Goal: Navigation & Orientation: Find specific page/section

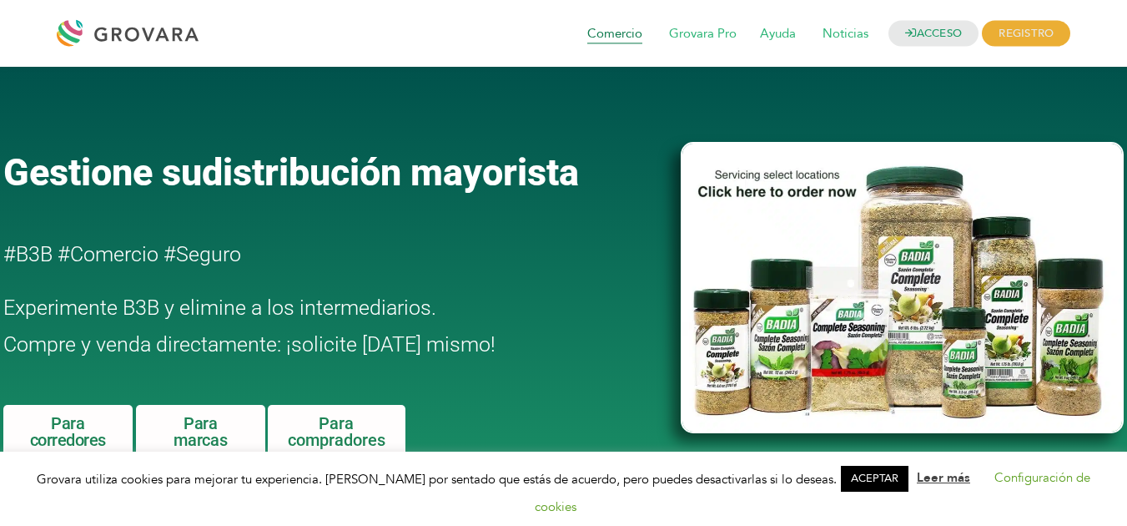
click at [618, 33] on font "Comercio" at bounding box center [614, 34] width 55 height 17
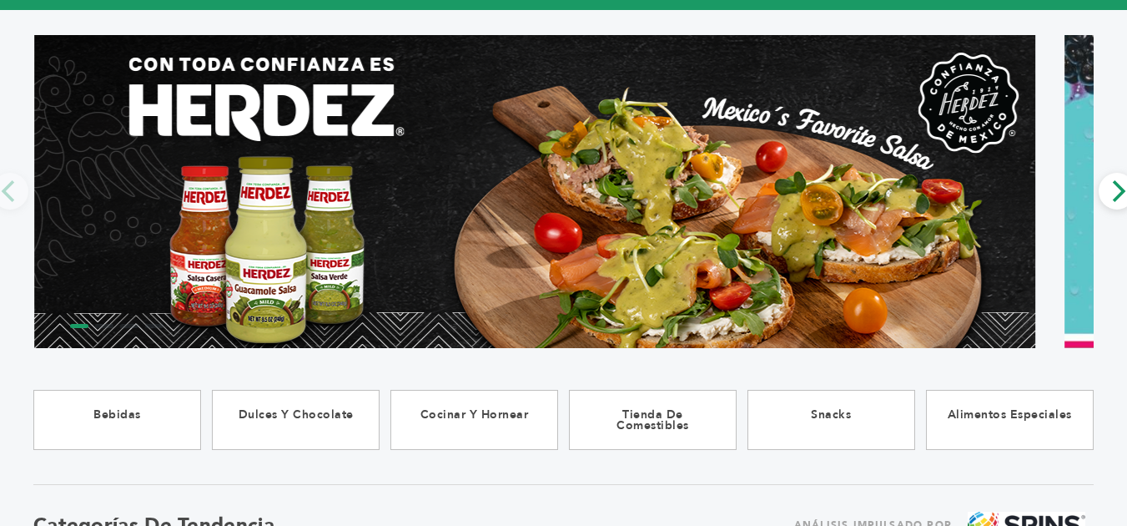
scroll to position [104, 0]
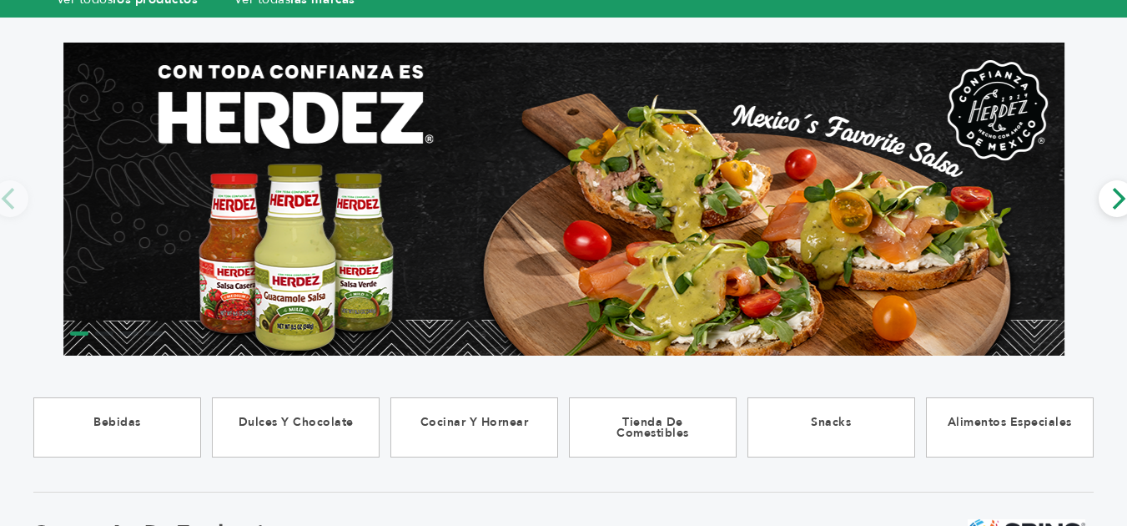
drag, startPoint x: 1130, startPoint y: 92, endPoint x: 1109, endPoint y: 114, distance: 31.3
click at [1109, 114] on html "******** 0 0 Registro del comprador Registro de marca Acceso Seleccionar idioma…" at bounding box center [563, 159] width 1127 height 526
click at [1109, 209] on icon "Próximo" at bounding box center [1117, 199] width 22 height 22
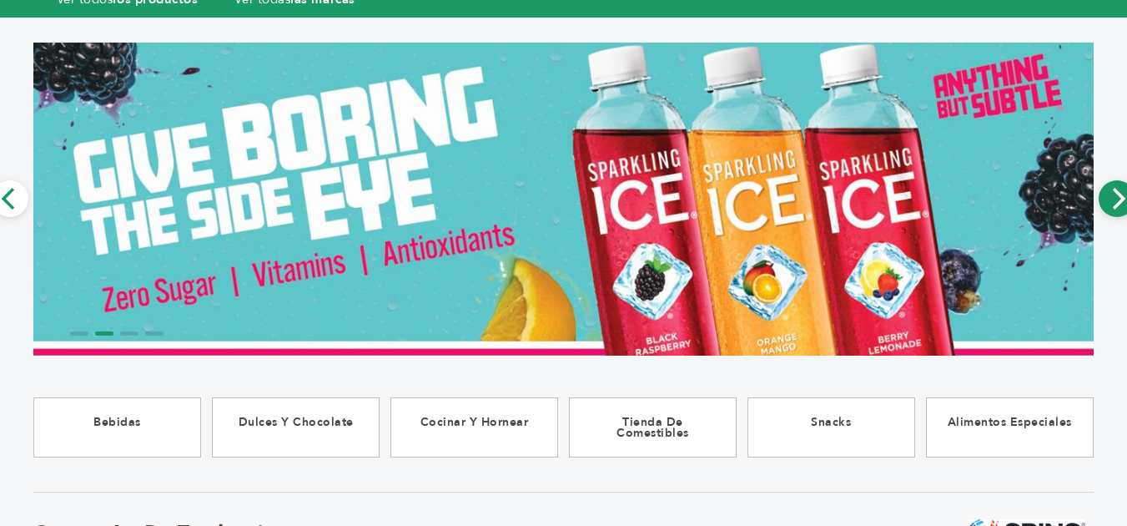
click at [1109, 209] on icon "Próximo" at bounding box center [1117, 199] width 22 height 22
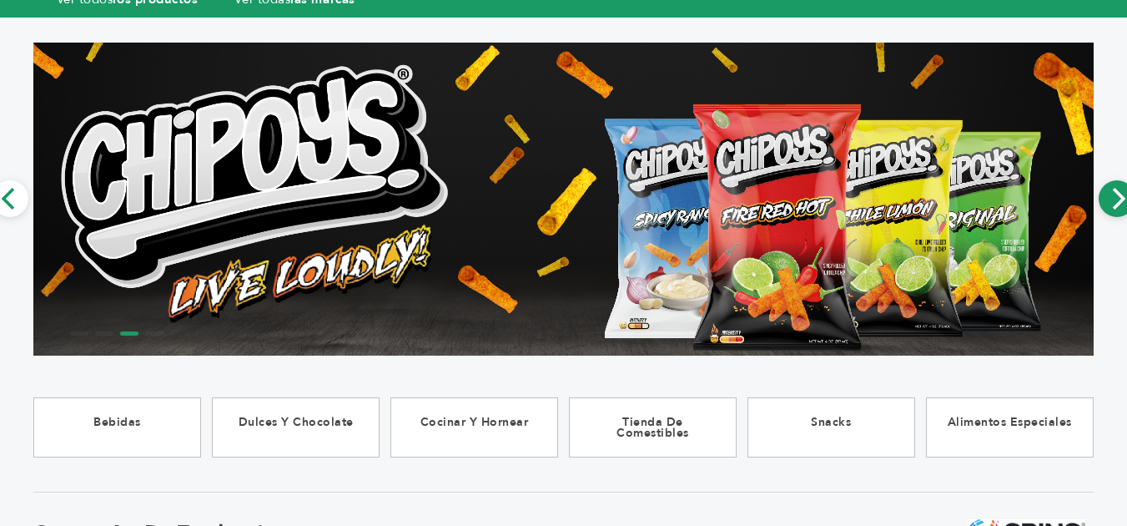
click at [1109, 209] on icon "Próximo" at bounding box center [1117, 199] width 22 height 22
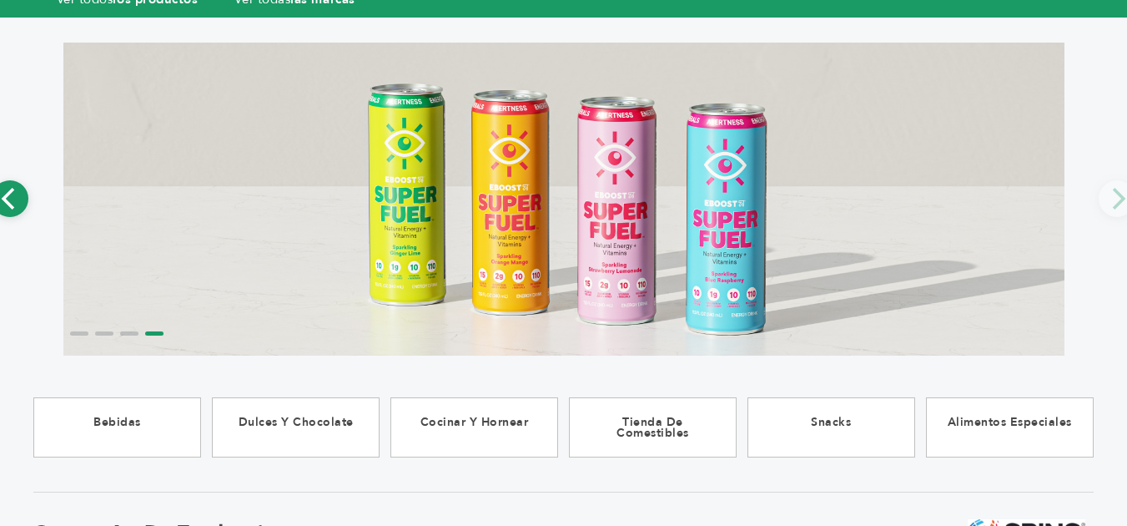
click at [22, 204] on button "Anterior" at bounding box center [10, 198] width 37 height 37
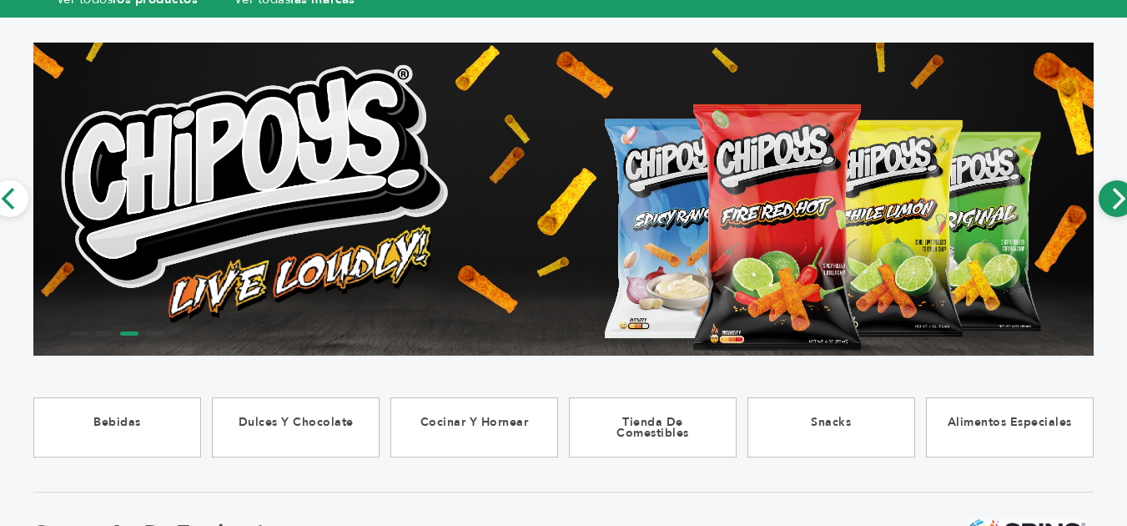
click at [1110, 204] on icon "Próximo" at bounding box center [1117, 199] width 22 height 22
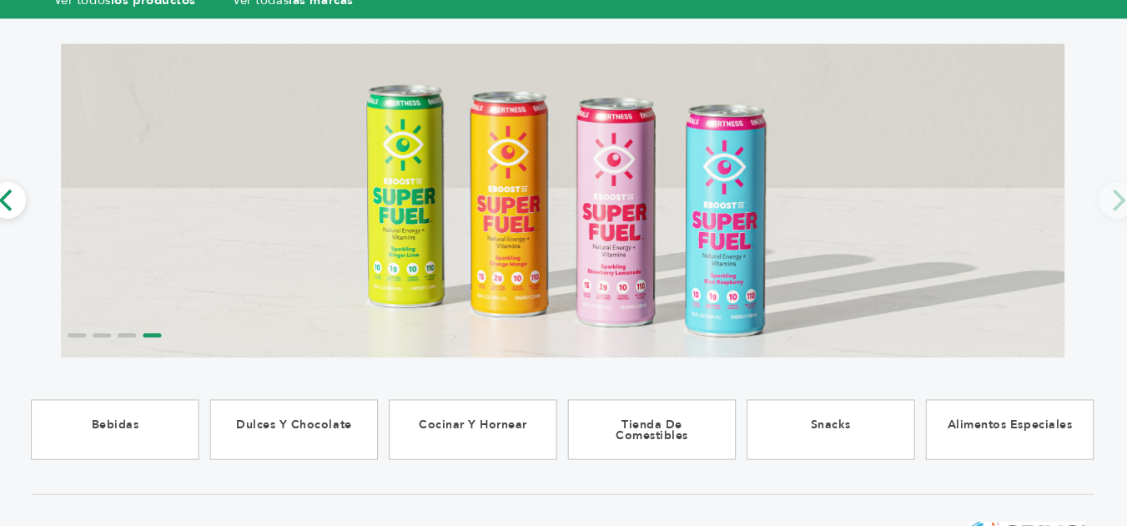
scroll to position [103, 0]
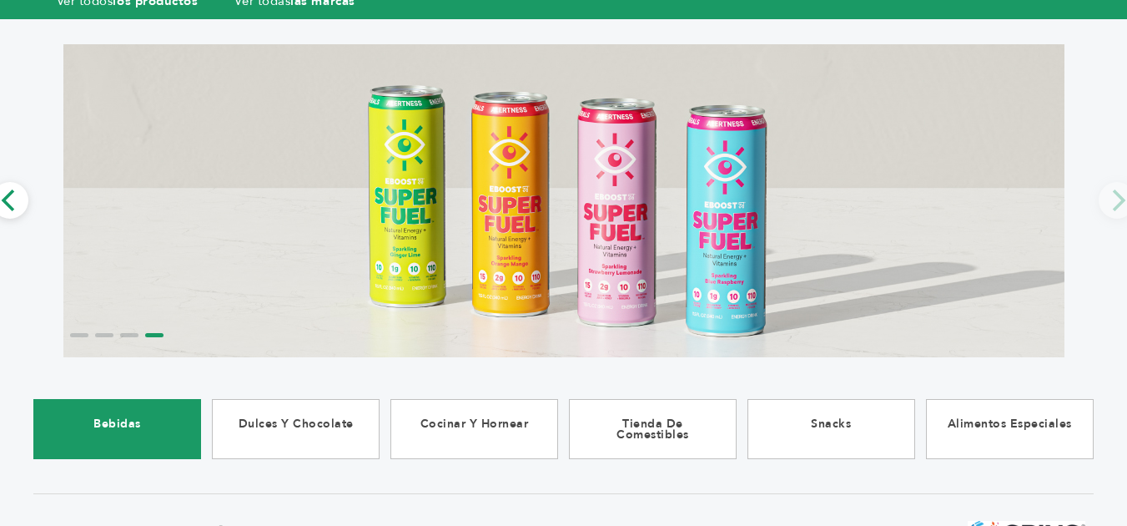
click at [106, 423] on font "Bebidas" at bounding box center [117, 423] width 48 height 16
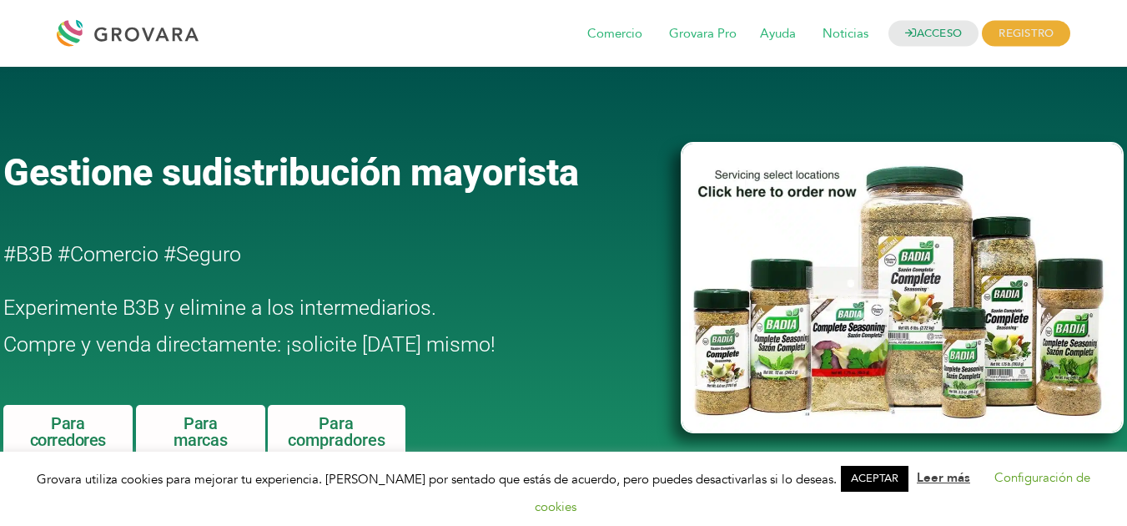
click at [1126, 88] on div at bounding box center [902, 406] width 460 height 662
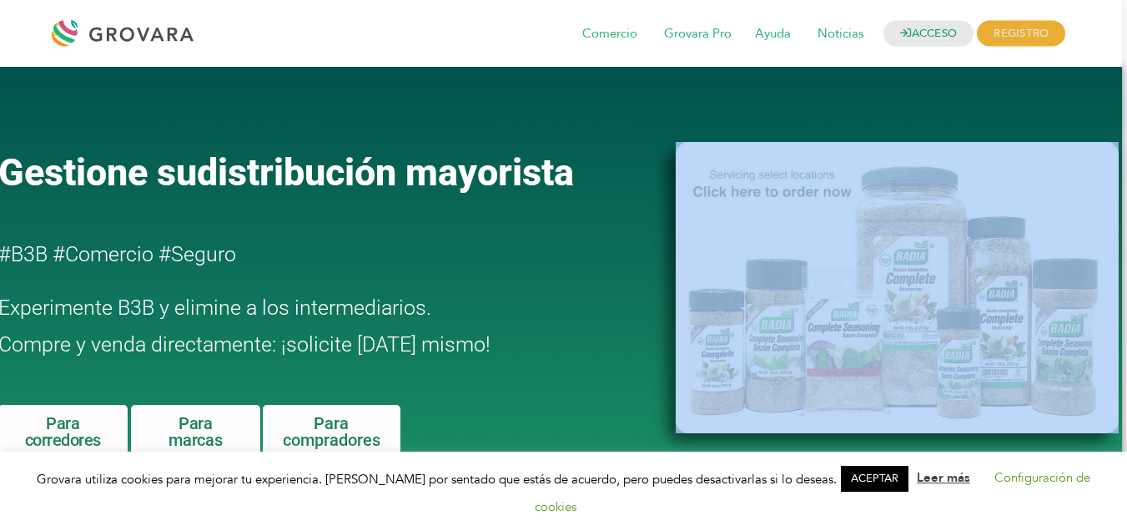
drag, startPoint x: 1126, startPoint y: 88, endPoint x: 1138, endPoint y: 158, distance: 71.9
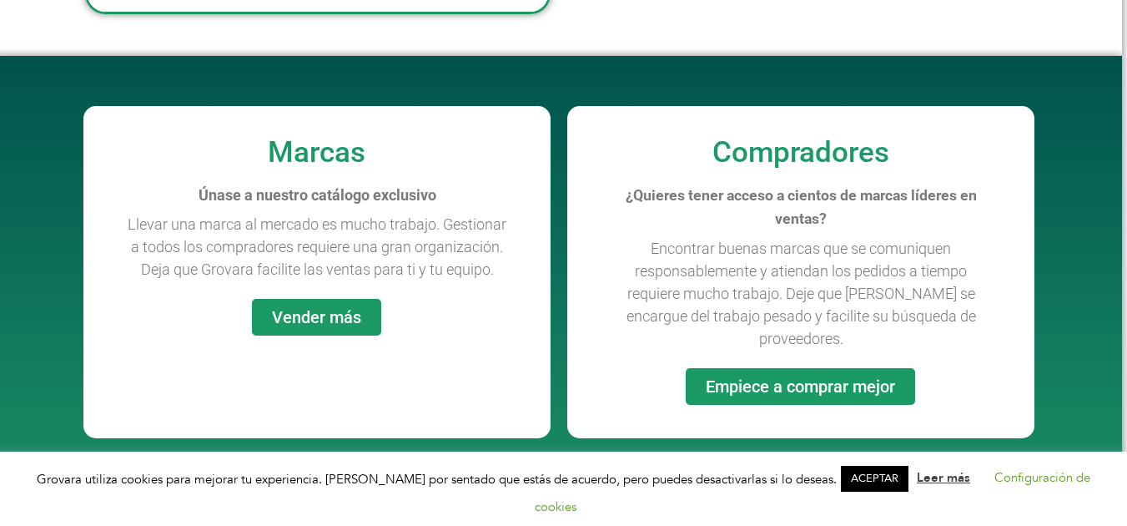
scroll to position [1223, 5]
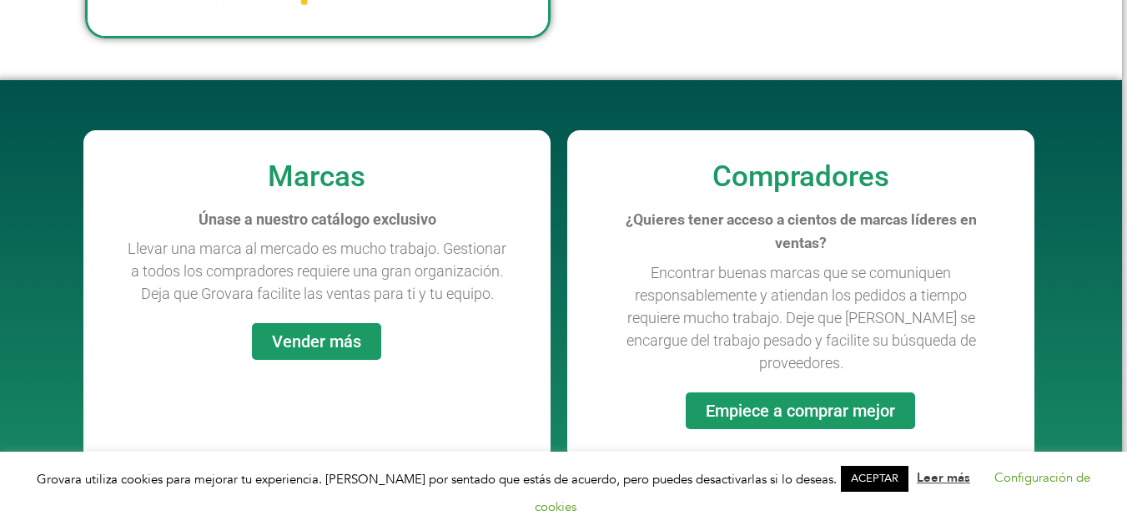
click at [325, 346] on font "Vender más" at bounding box center [316, 341] width 89 height 20
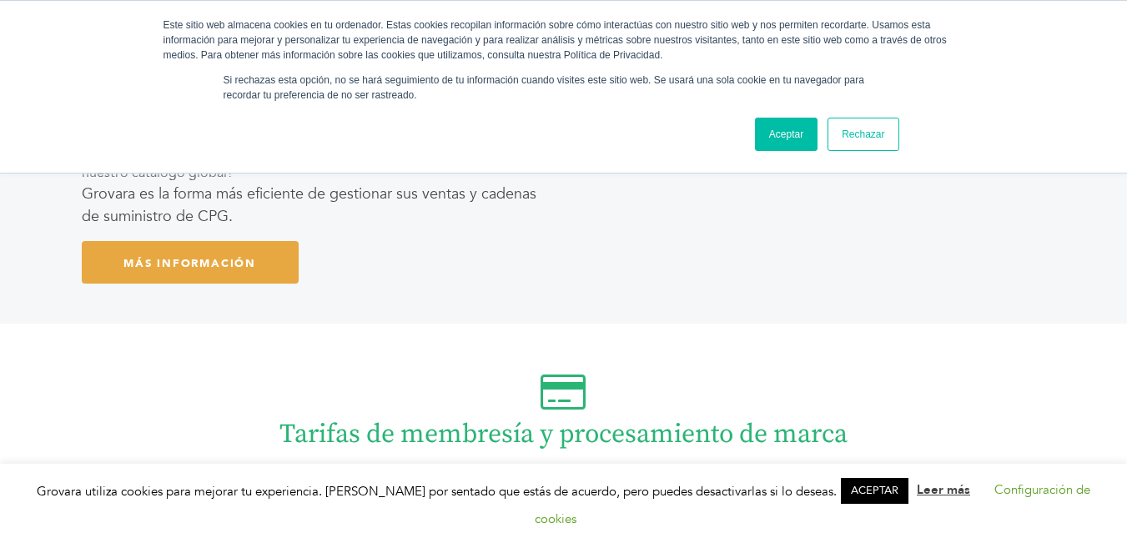
scroll to position [2639, 0]
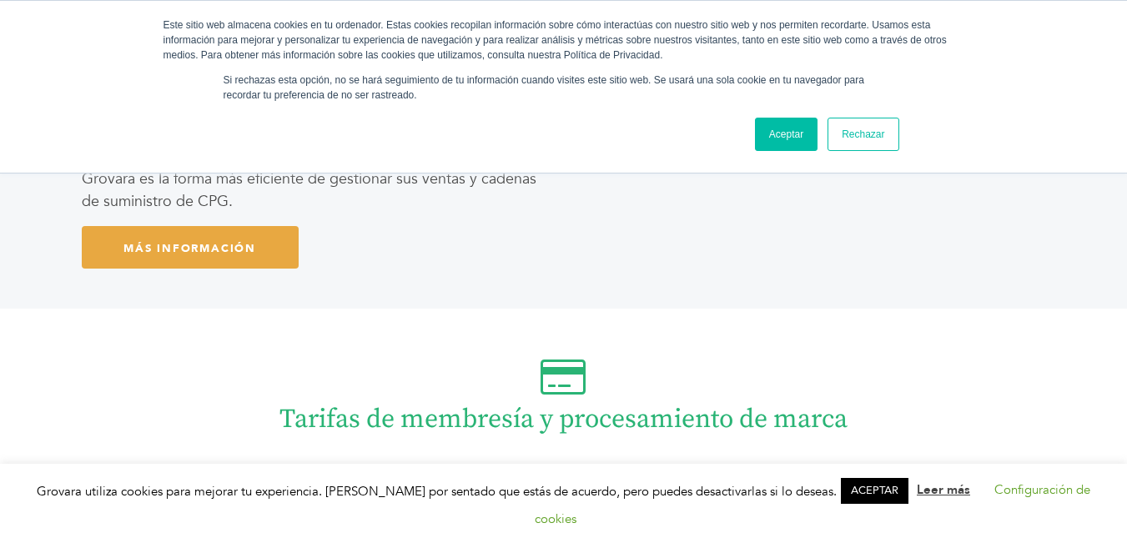
click at [770, 136] on font "Aceptar" at bounding box center [786, 134] width 34 height 12
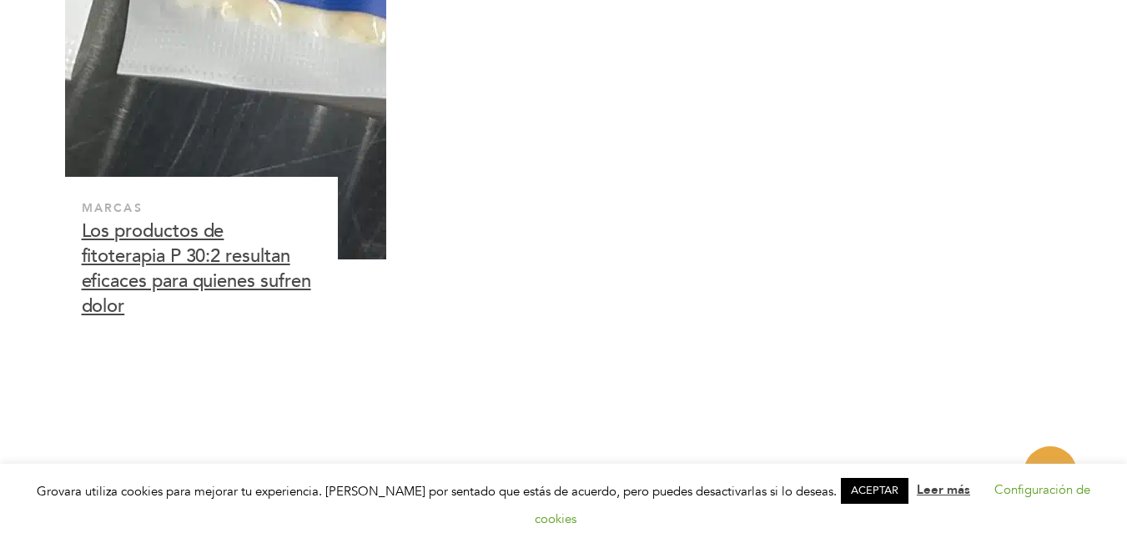
scroll to position [5367, 0]
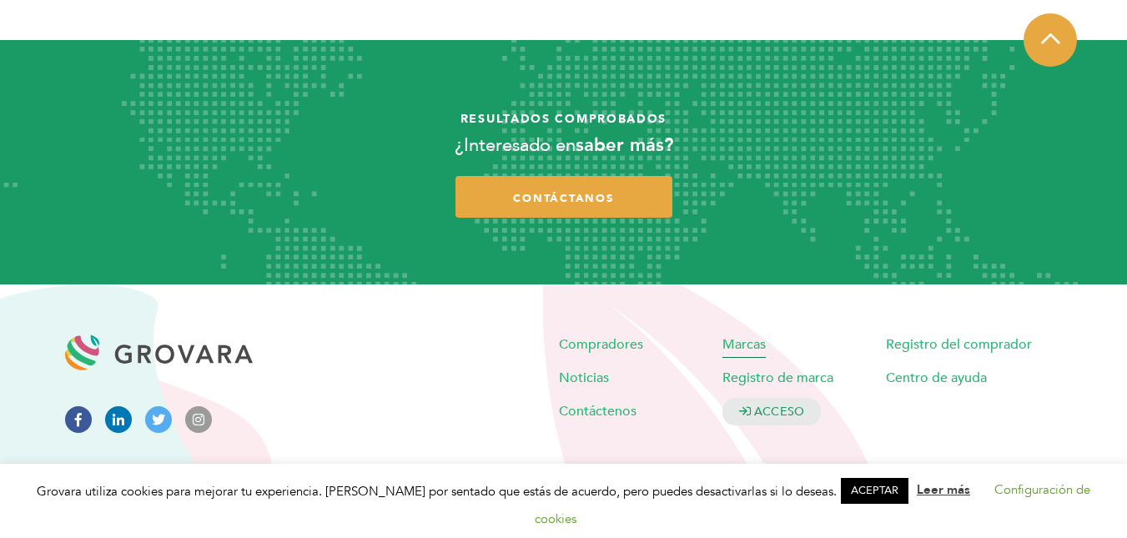
click at [741, 347] on font "Marcas" at bounding box center [743, 344] width 43 height 18
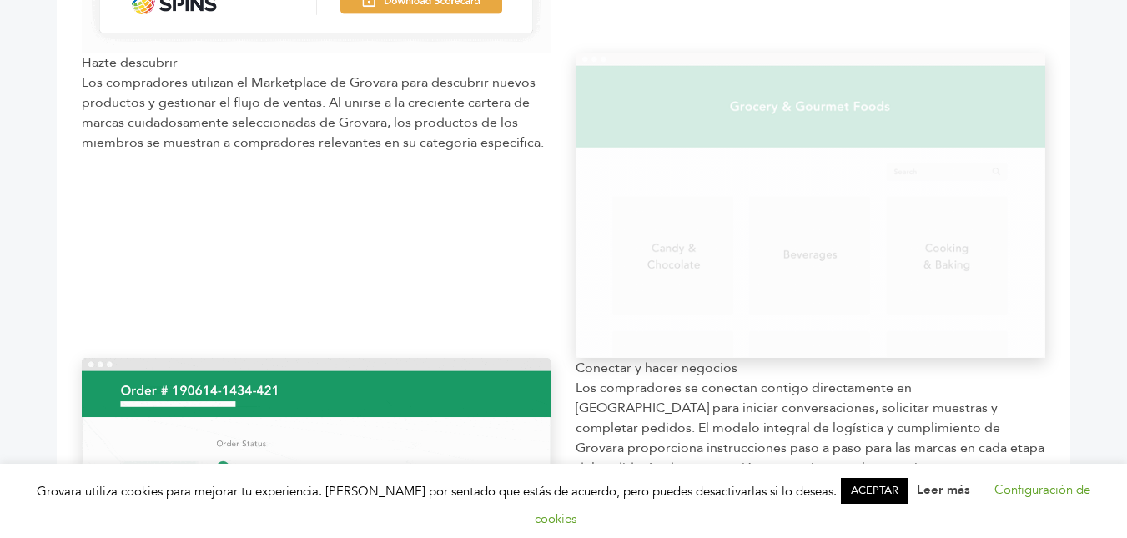
scroll to position [1123, 0]
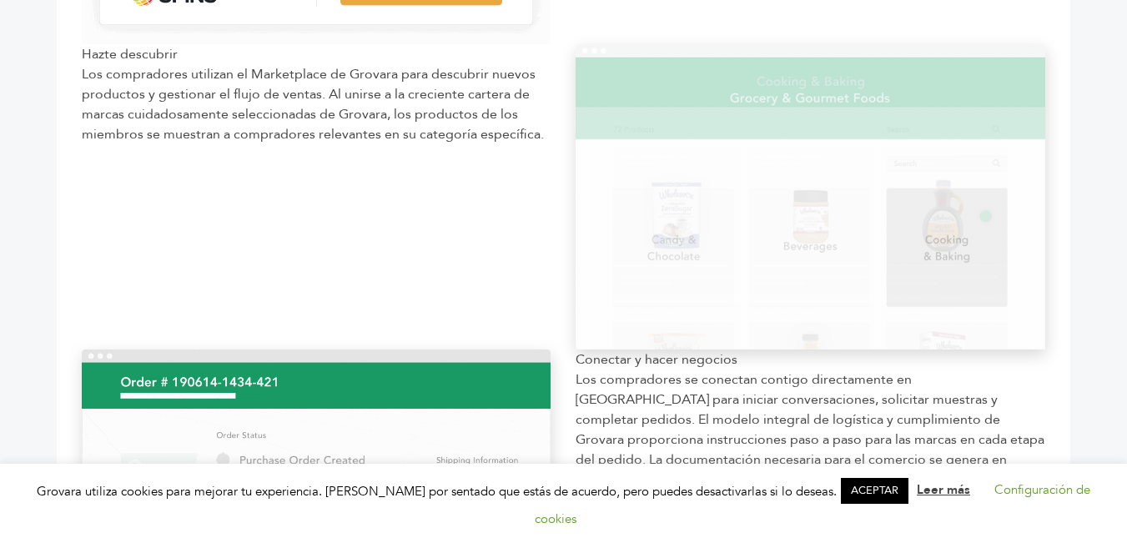
click at [810, 232] on img at bounding box center [811, 196] width 470 height 305
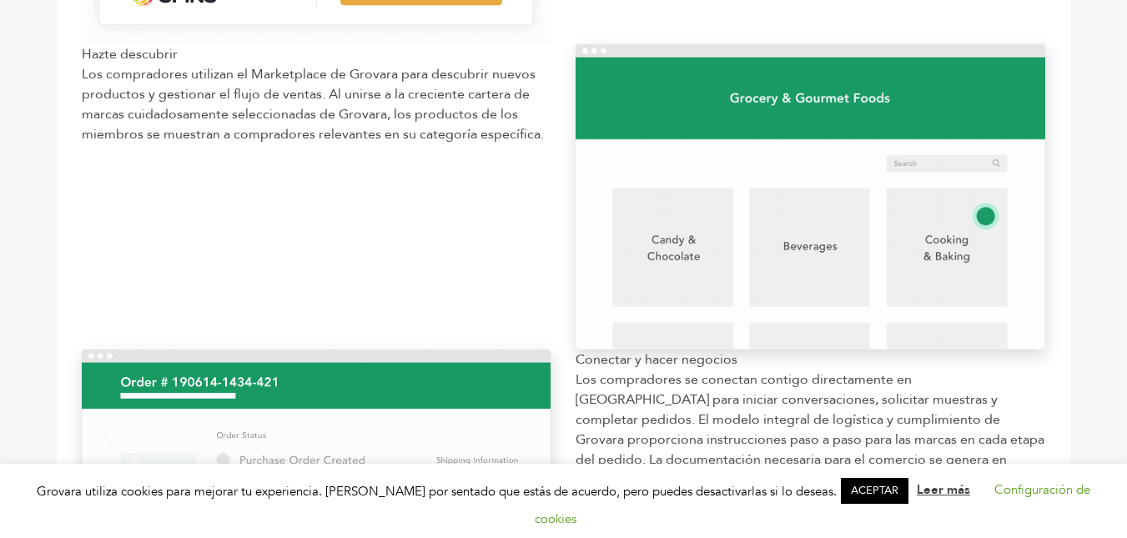
click at [1014, 217] on img at bounding box center [811, 196] width 470 height 305
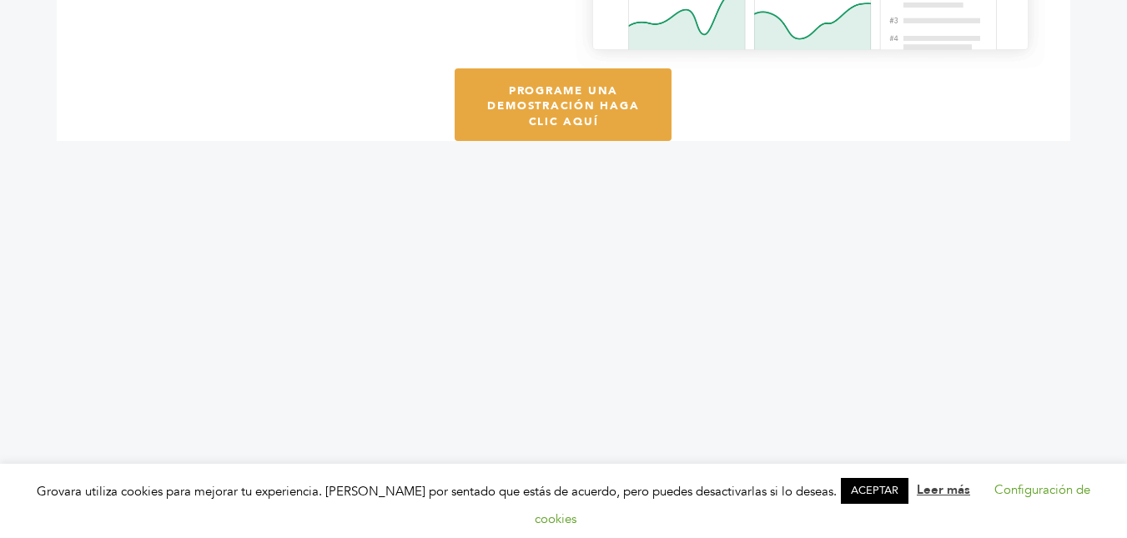
scroll to position [3157, 0]
